Goal: Find contact information: Find contact information

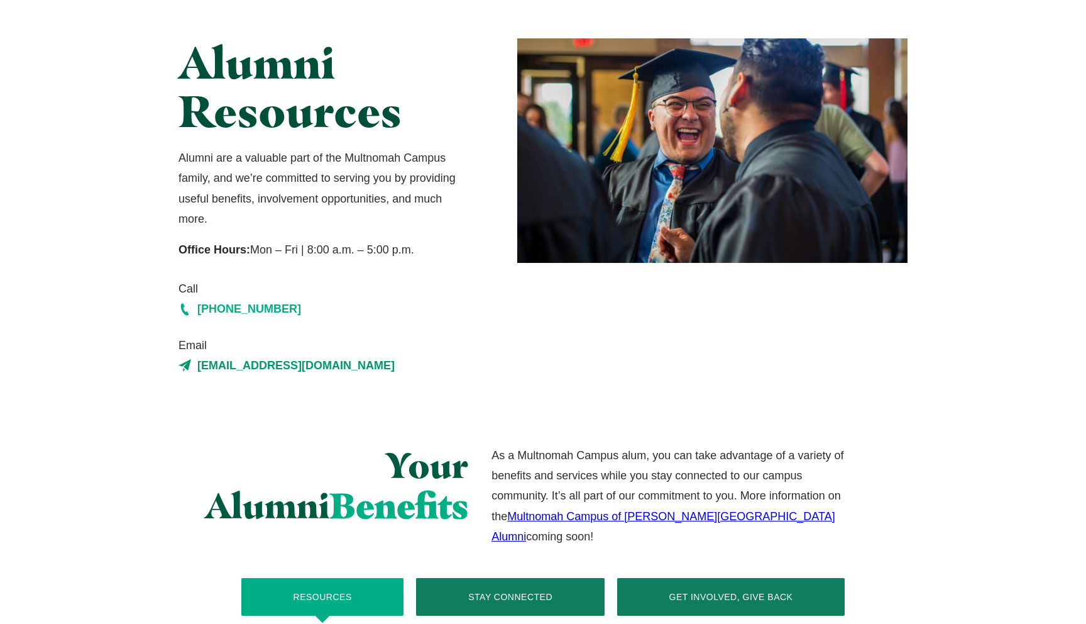
scroll to position [82, 0]
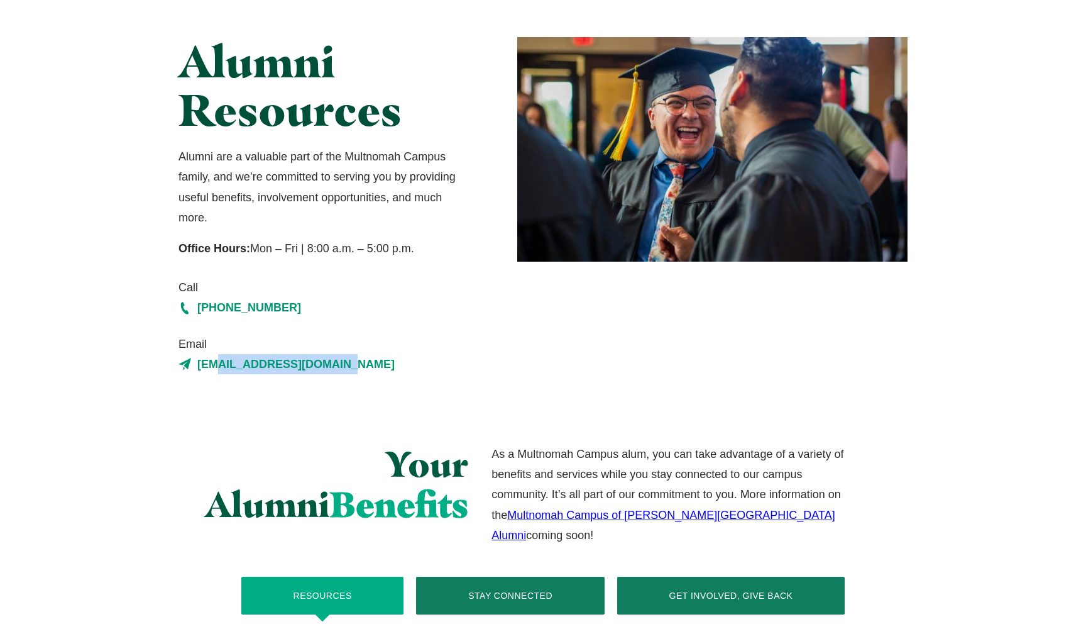
drag, startPoint x: 324, startPoint y: 368, endPoint x: 352, endPoint y: 375, distance: 29.0
click at [352, 375] on div "Alumni Resources Alumni are a valuable part of the Multnomah Campus family, and…" at bounding box center [543, 205] width 1086 height 413
copy link "[EMAIL_ADDRESS][DOMAIN_NAME]"
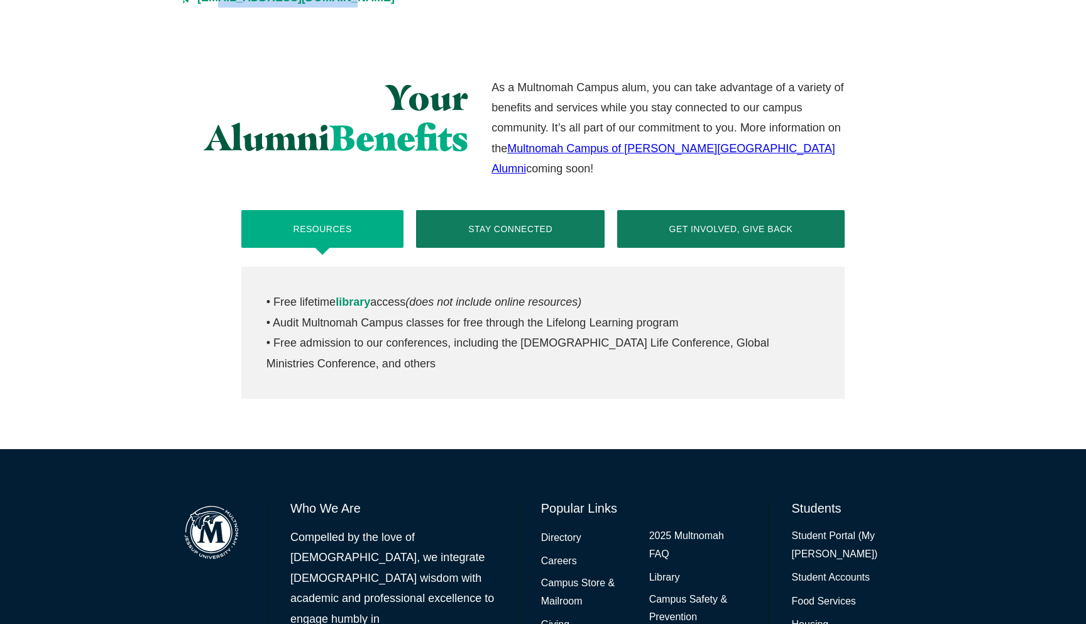
scroll to position [453, 0]
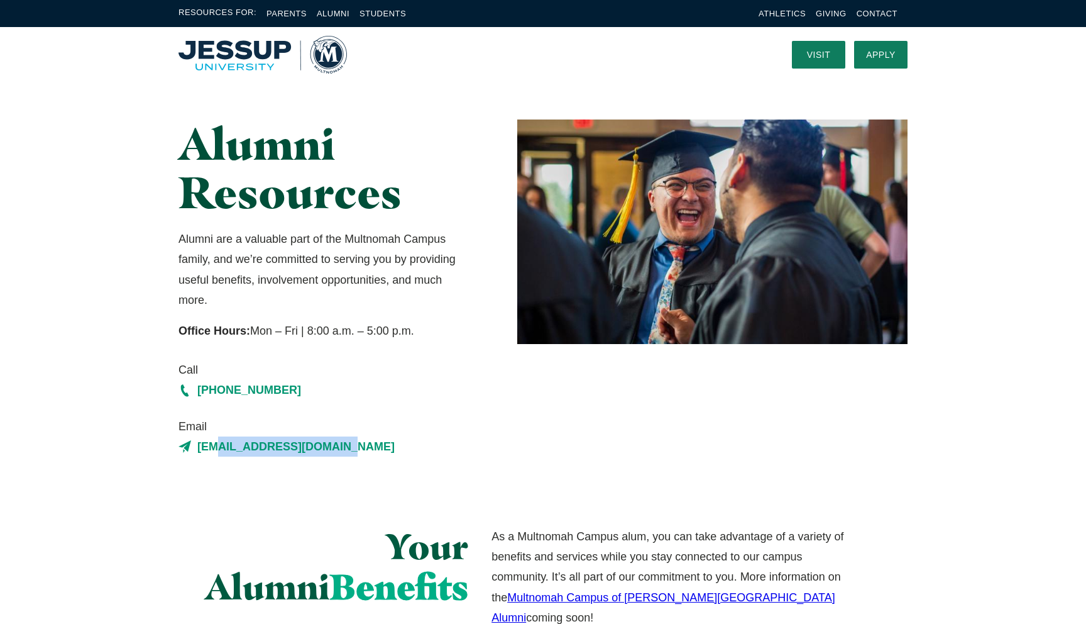
drag, startPoint x: 354, startPoint y: 449, endPoint x: 382, endPoint y: 462, distance: 31.2
click at [382, 462] on div "Alumni Resources Alumni are a valuable part of the Multnomah Campus family, and…" at bounding box center [543, 288] width 1086 height 413
copy link "[EMAIL_ADDRESS][DOMAIN_NAME]"
